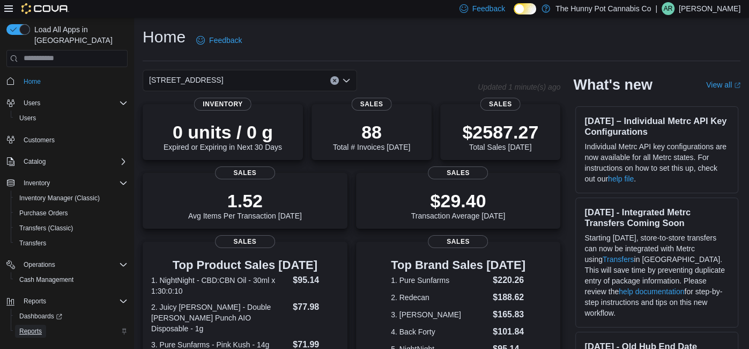
click at [28, 327] on span "Reports" at bounding box center [30, 331] width 23 height 9
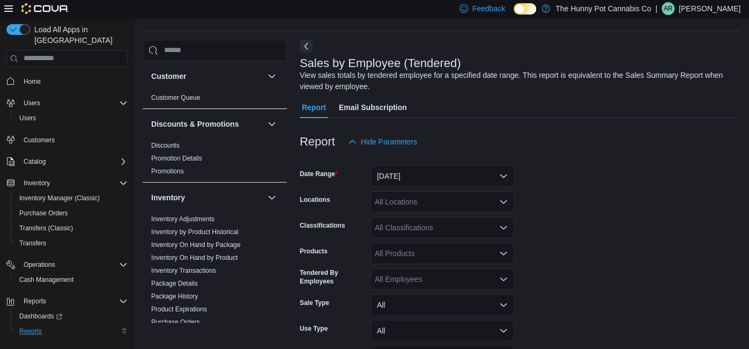
scroll to position [35, 0]
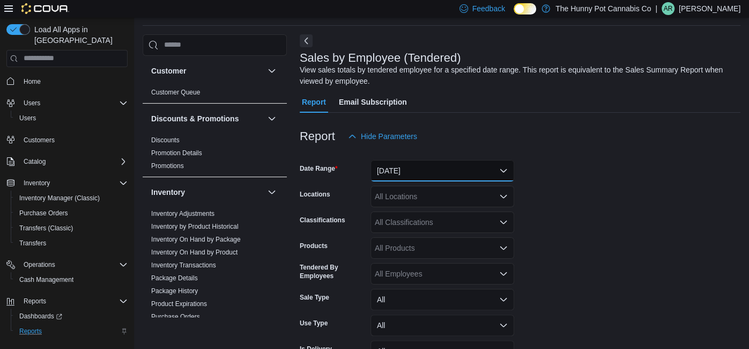
click at [426, 166] on button "[DATE]" at bounding box center [443, 170] width 144 height 21
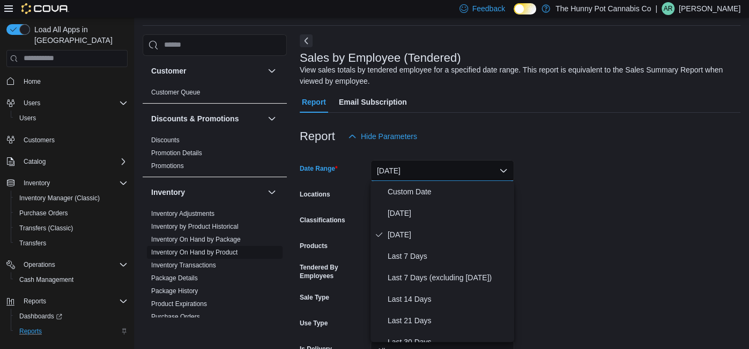
click at [223, 252] on link "Inventory On Hand by Product" at bounding box center [194, 252] width 86 height 8
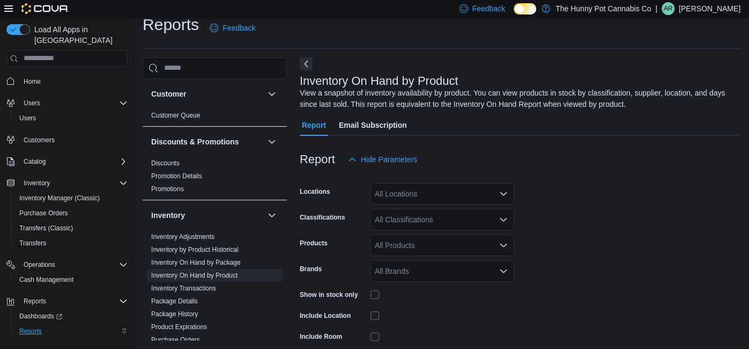
scroll to position [35, 0]
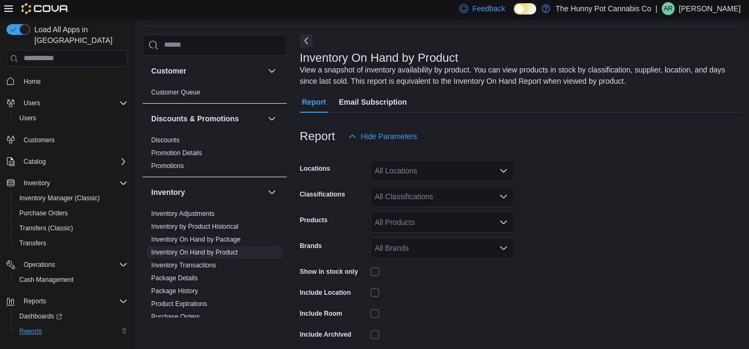
click at [411, 167] on div "All Locations" at bounding box center [443, 170] width 144 height 21
type input "***"
click at [406, 185] on span "[STREET_ADDRESS]" at bounding box center [431, 188] width 74 height 11
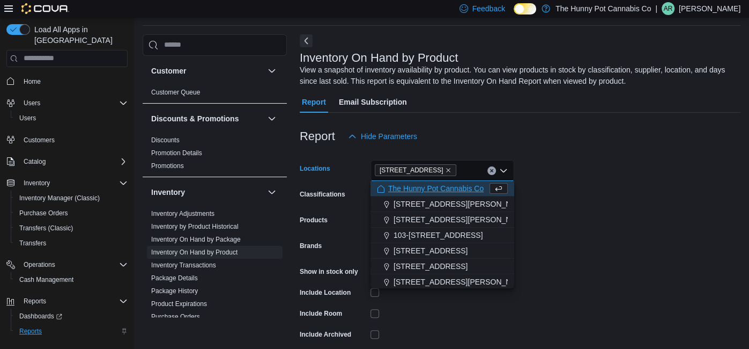
click at [544, 180] on form "Locations [STREET_ADDRESS] Selected. [STREET_ADDRESS] Backspace to delete [STRE…" at bounding box center [520, 259] width 441 height 225
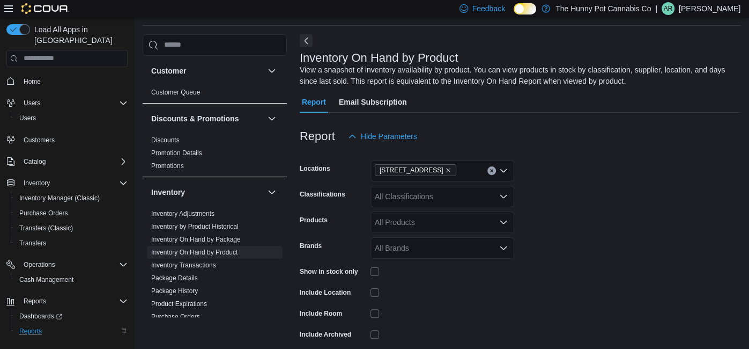
click at [550, 185] on form "Locations [STREET_ADDRESS] Classifications All Classifications Products All Pro…" at bounding box center [520, 259] width 441 height 225
click at [575, 238] on form "Locations [STREET_ADDRESS] Classifications All Classifications Products All Pro…" at bounding box center [520, 259] width 441 height 225
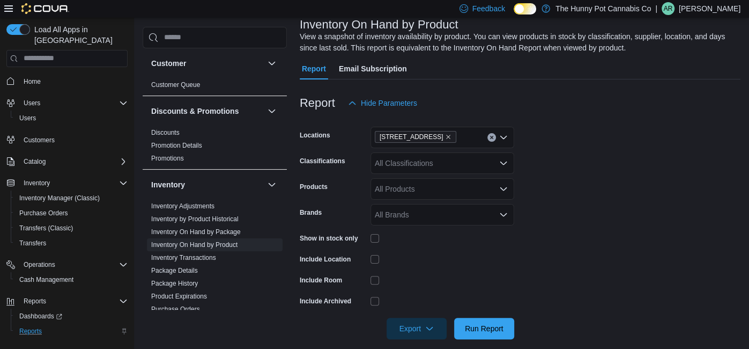
scroll to position [80, 0]
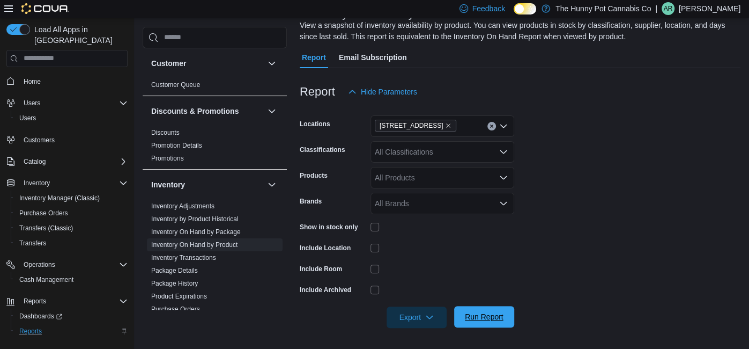
click at [478, 312] on span "Run Report" at bounding box center [484, 316] width 39 height 11
click at [432, 317] on icon "button" at bounding box center [429, 316] width 9 height 9
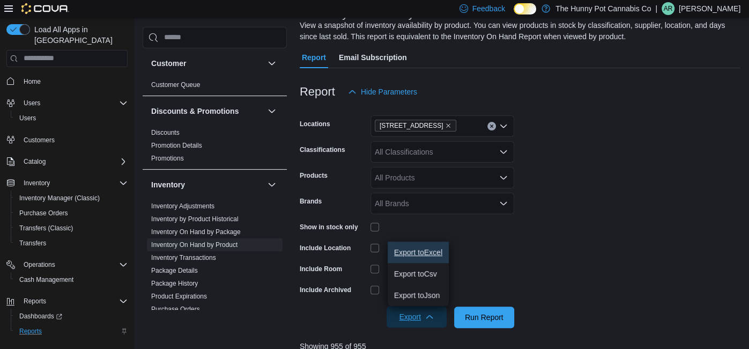
click at [425, 253] on span "Export to Excel" at bounding box center [418, 252] width 48 height 9
